Goal: Communication & Community: Share content

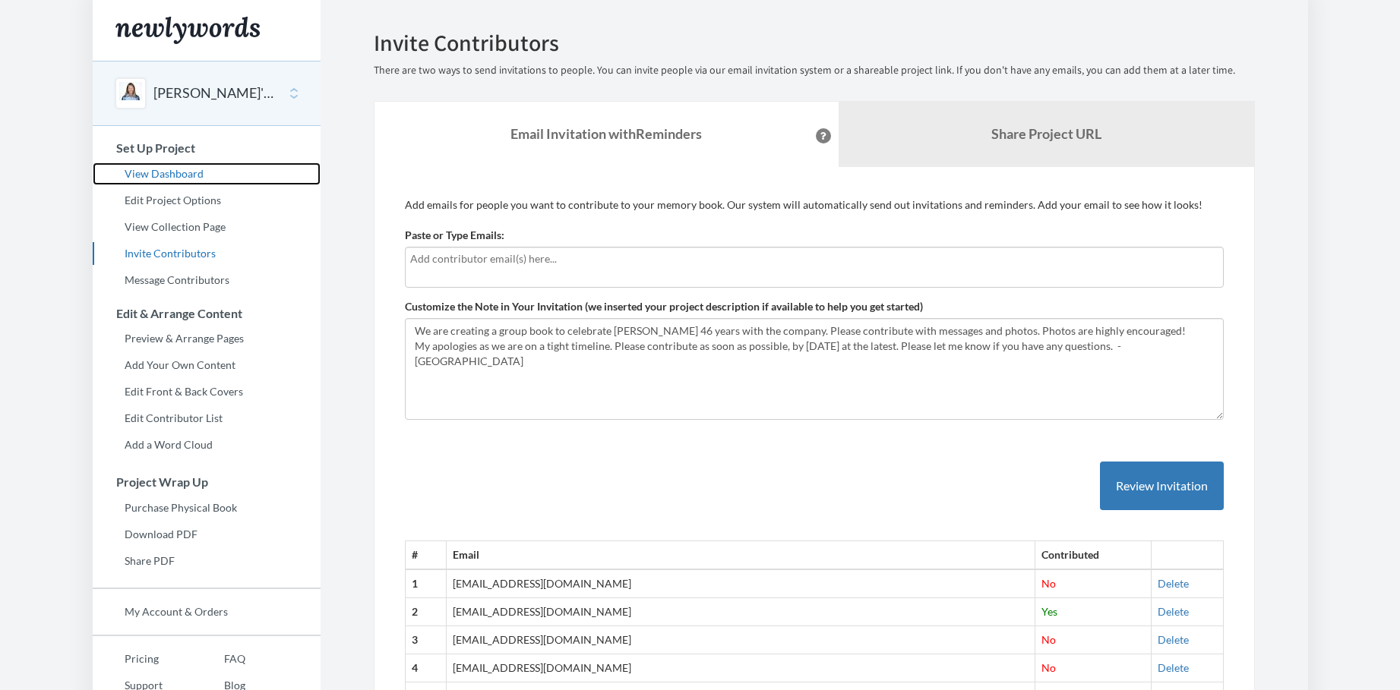
click at [193, 176] on link "View Dashboard" at bounding box center [207, 174] width 228 height 23
click at [472, 271] on div at bounding box center [814, 267] width 819 height 41
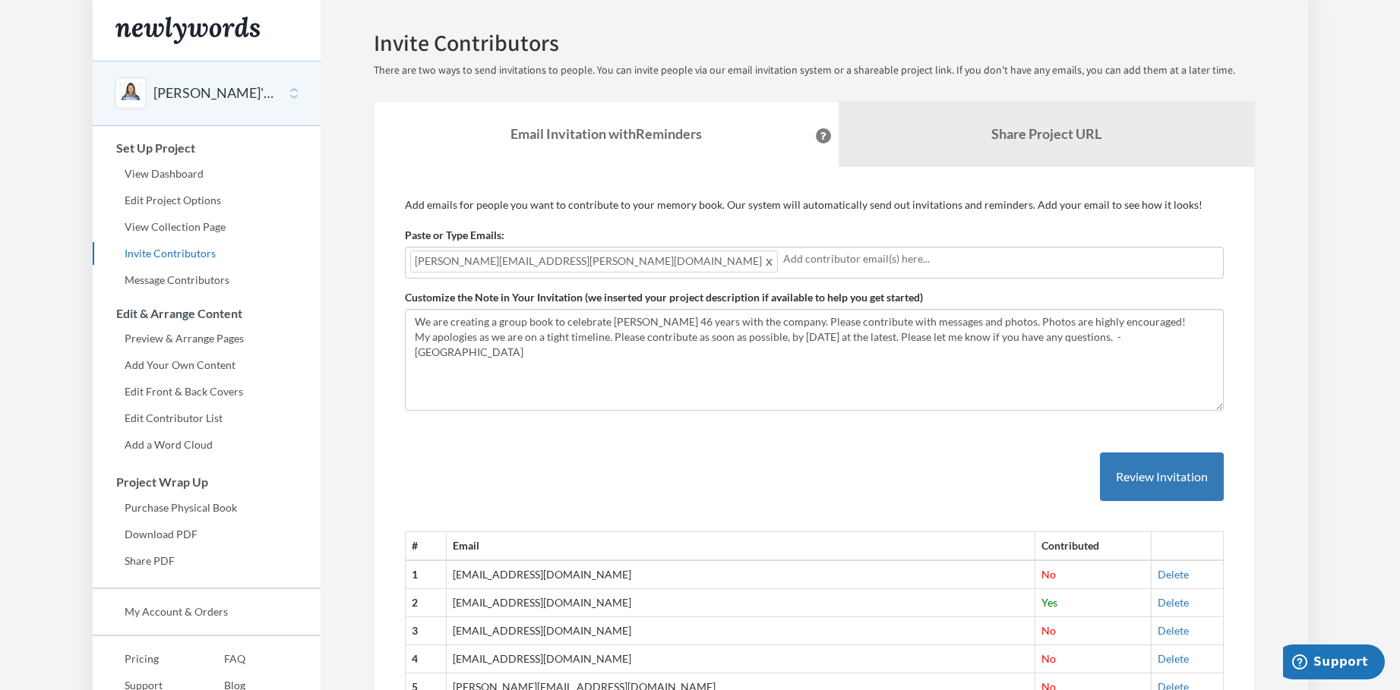
click at [672, 324] on textarea "We are creating a group book to celebrate [PERSON_NAME] 46 years with the compa…" at bounding box center [814, 360] width 819 height 102
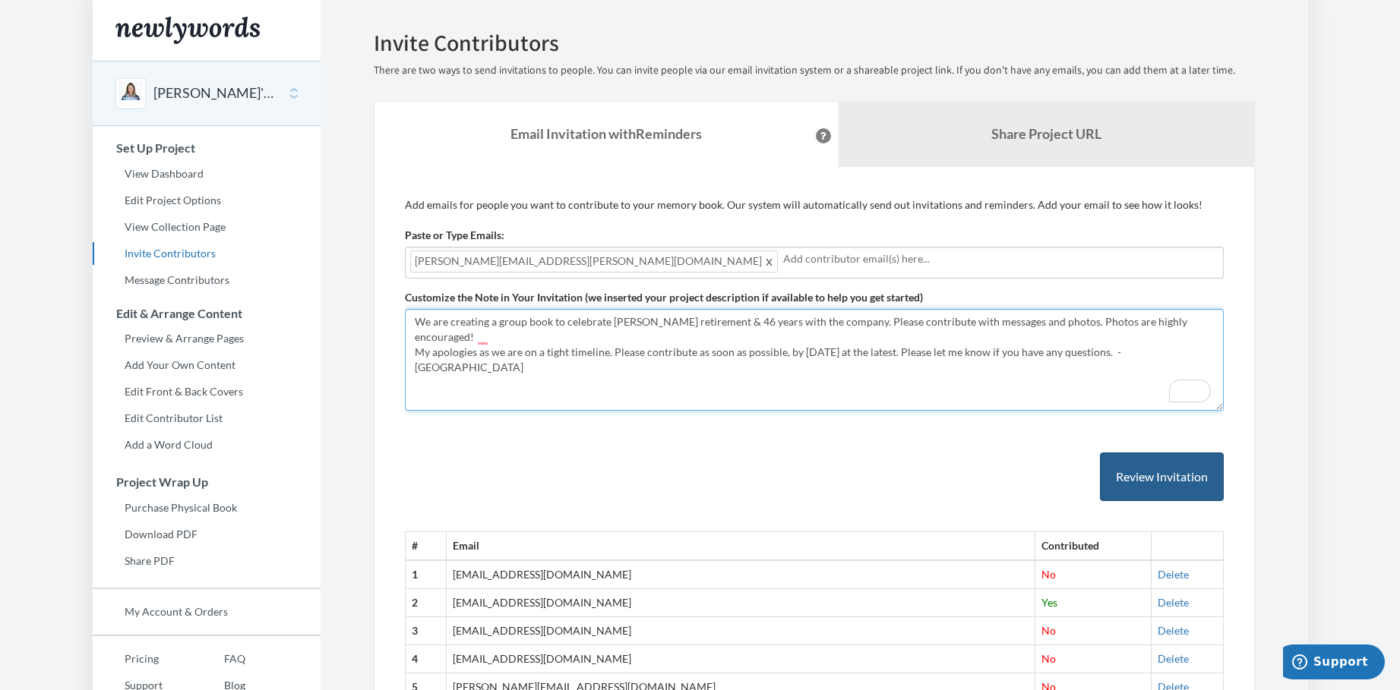
type textarea "We are creating a group book to celebrate Karen Reel's retirement & 46 years wi…"
click at [1167, 477] on button "Review Invitation" at bounding box center [1162, 477] width 124 height 49
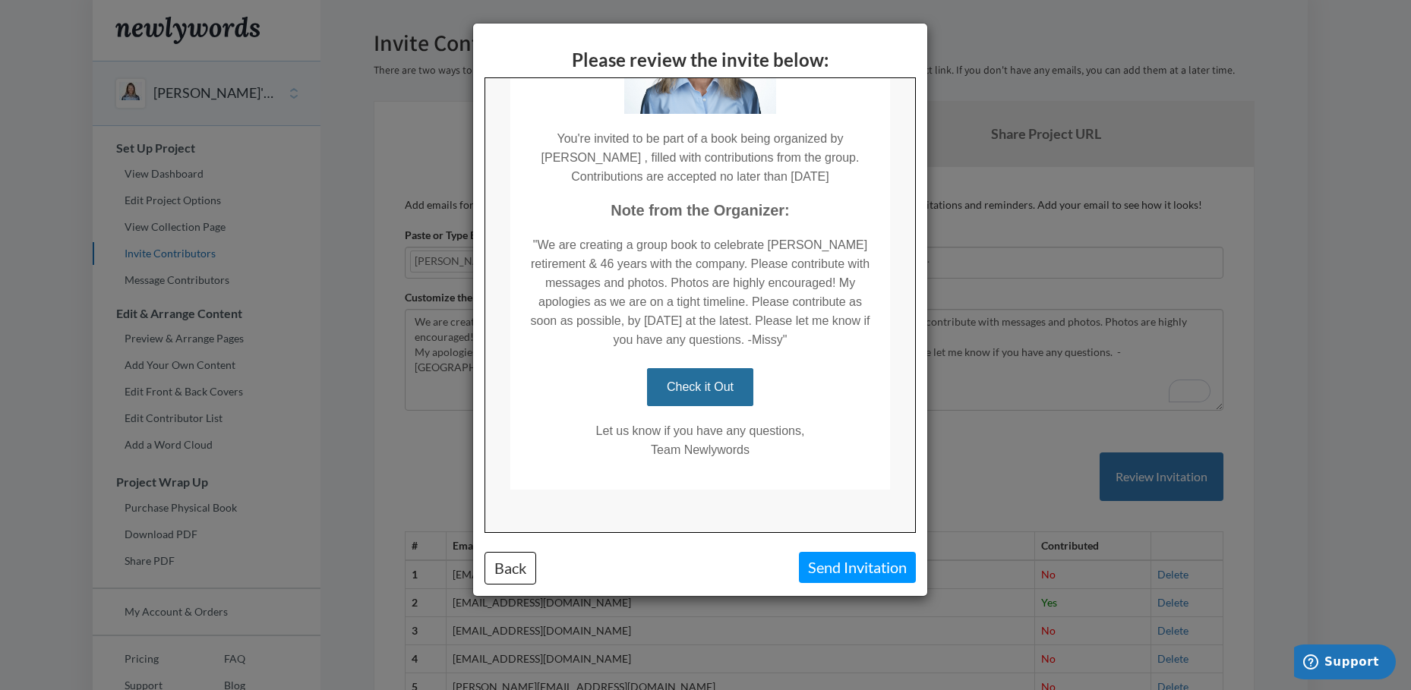
scroll to position [188, 0]
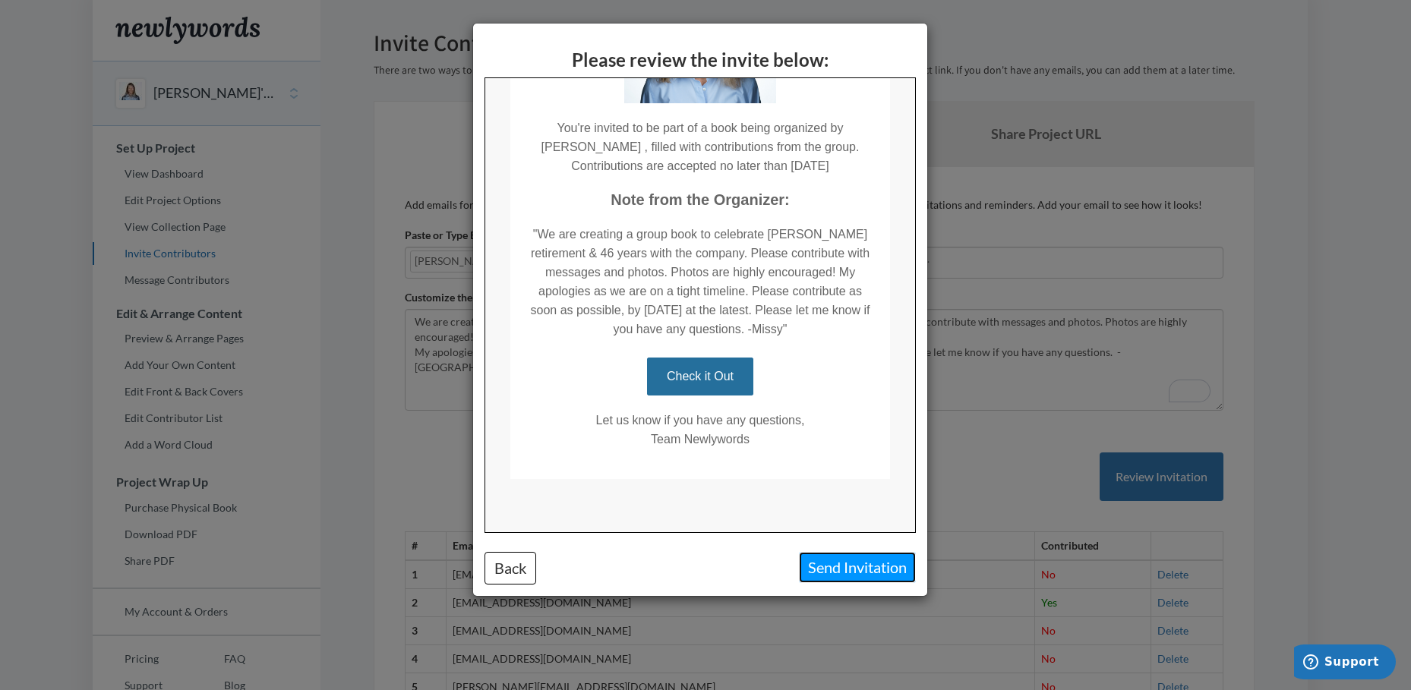
click at [851, 577] on button "Send Invitation" at bounding box center [857, 567] width 117 height 31
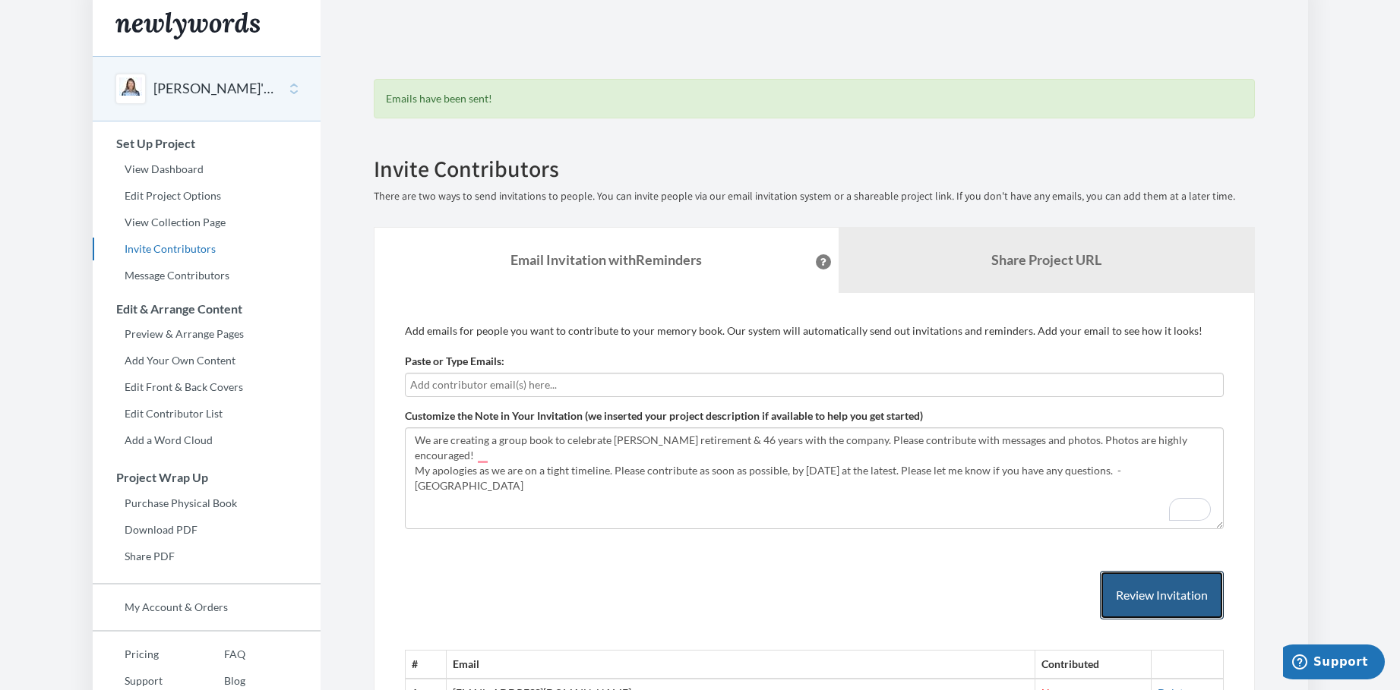
scroll to position [0, 0]
